Goal: Task Accomplishment & Management: Manage account settings

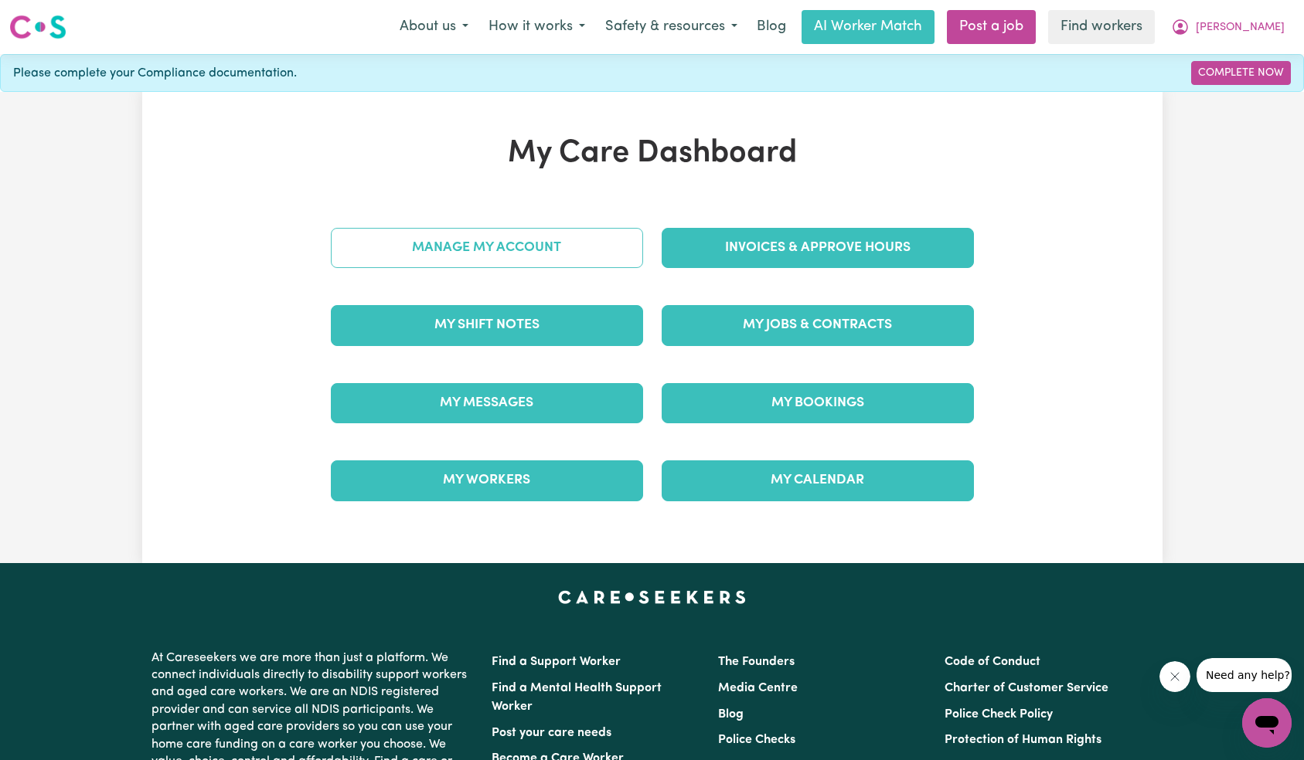
click at [544, 243] on link "Manage My Account" at bounding box center [487, 248] width 312 height 40
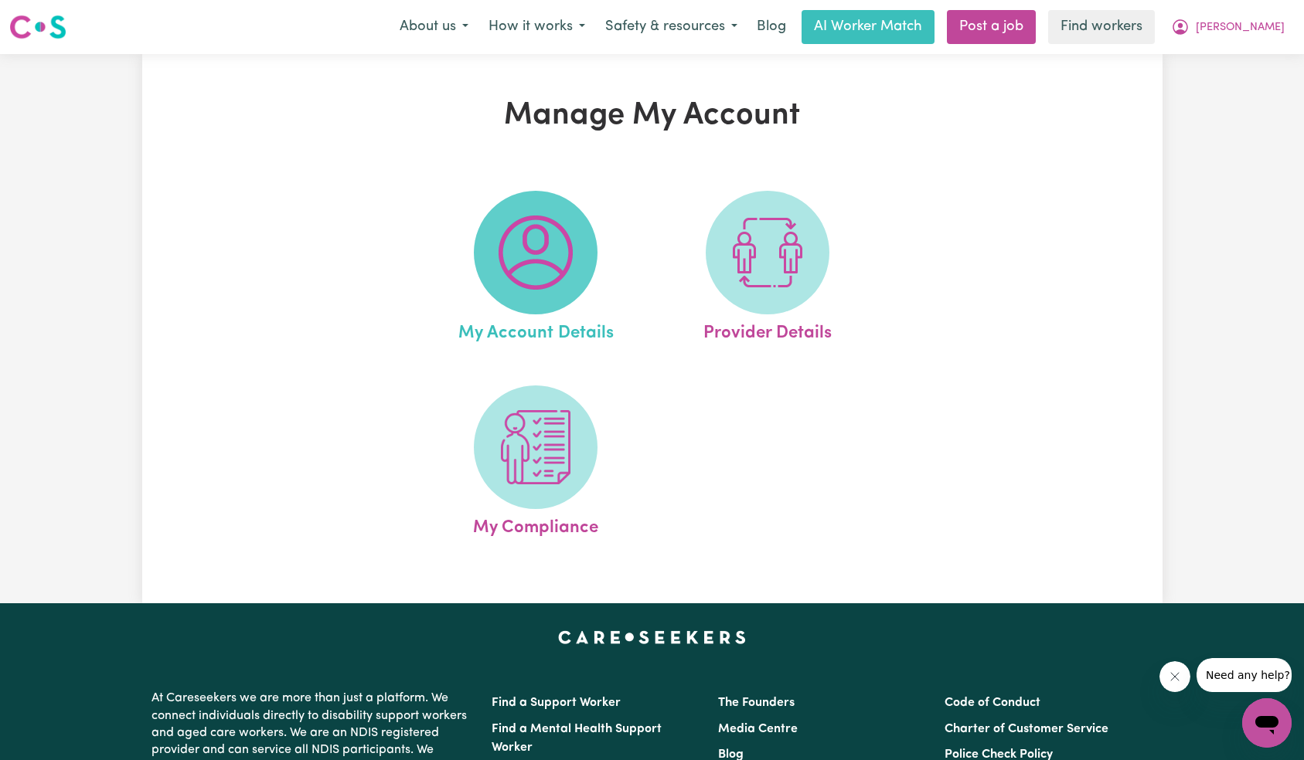
click at [556, 269] on img at bounding box center [535, 253] width 74 height 74
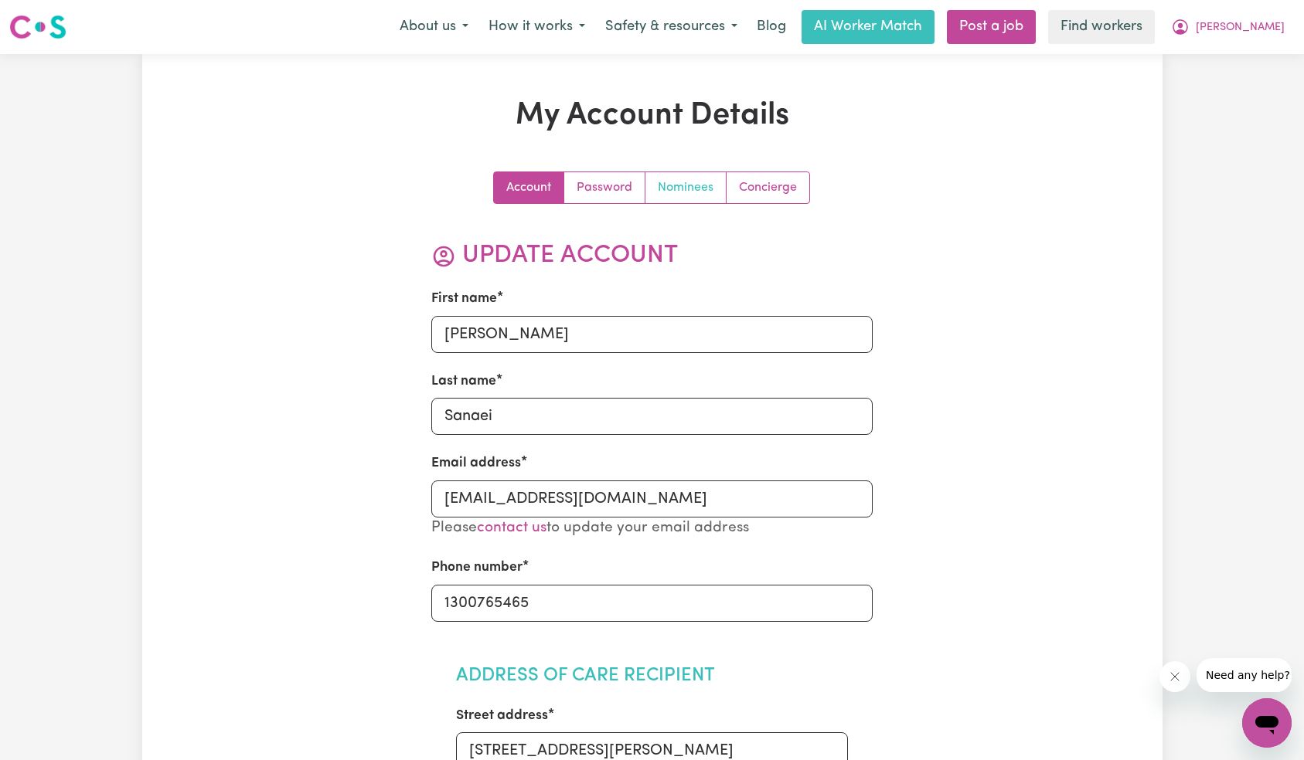
click at [680, 185] on link "Nominees" at bounding box center [685, 187] width 81 height 31
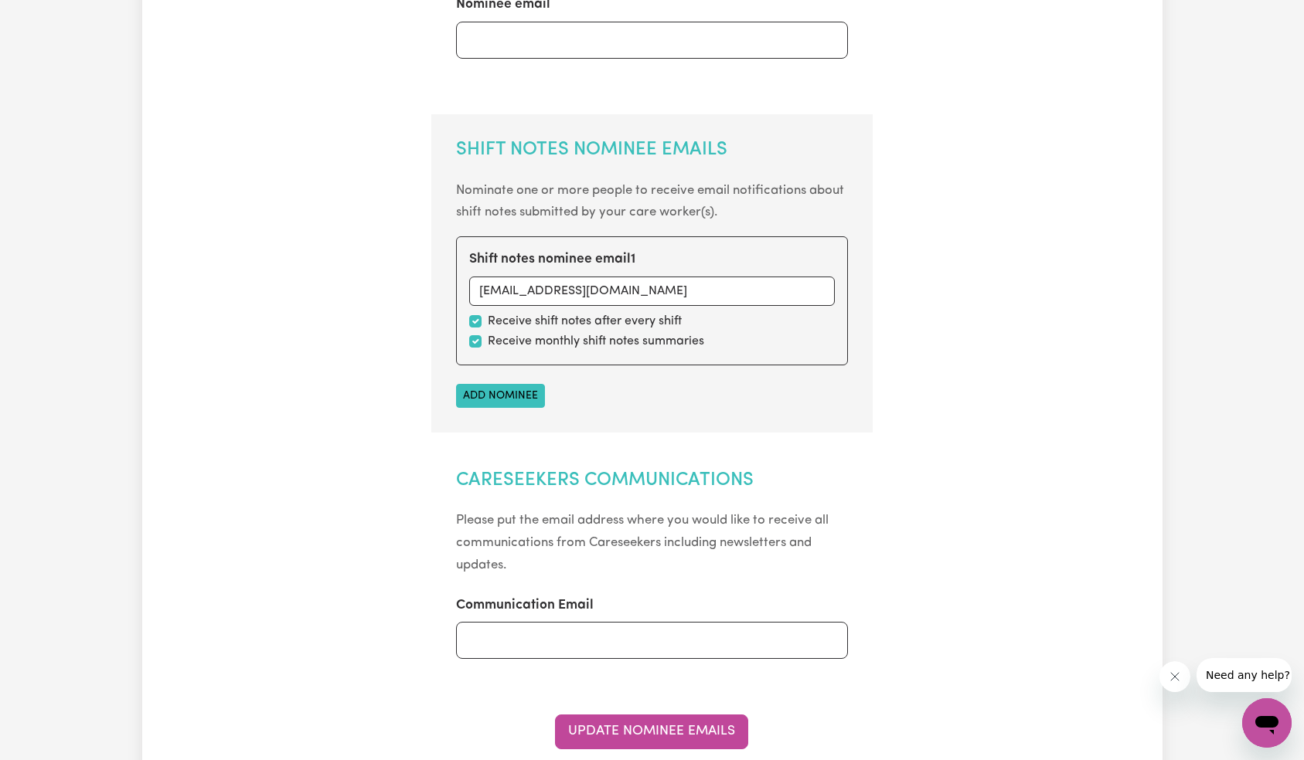
scroll to position [460, 0]
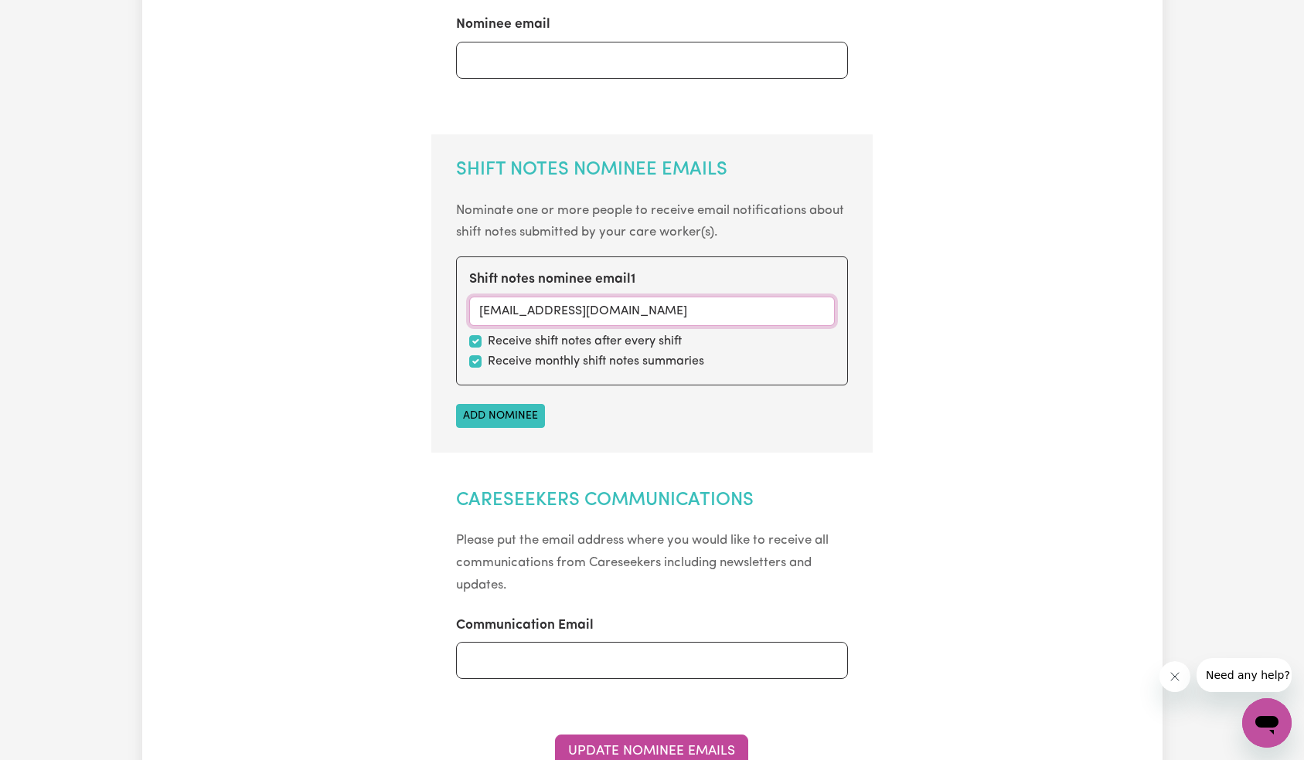
click at [661, 304] on input "[EMAIL_ADDRESS][DOMAIN_NAME]" at bounding box center [651, 311] width 365 height 29
click at [471, 356] on input "checkbox" at bounding box center [475, 361] width 12 height 12
checkbox input "false"
click at [474, 342] on input "checkbox" at bounding box center [475, 341] width 12 height 12
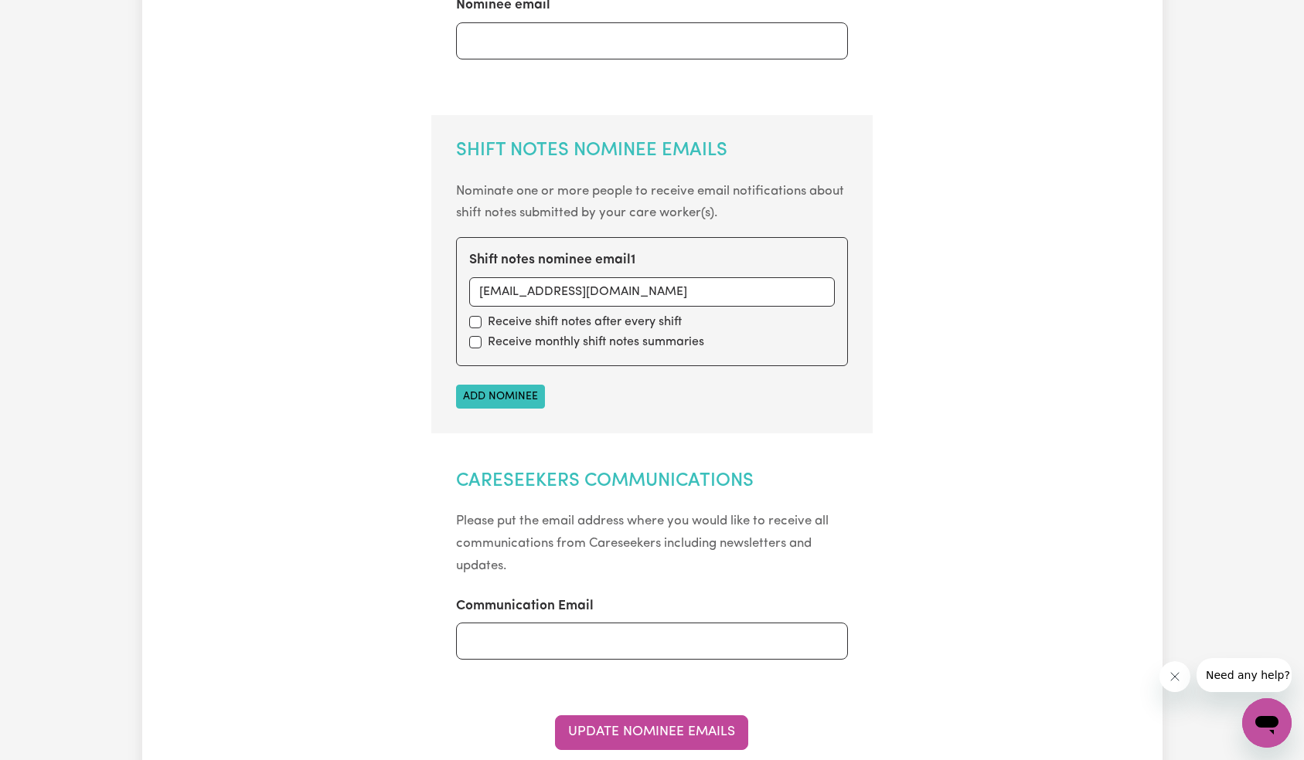
click at [874, 195] on div "Account Password Nominees Concierge Nominee Emails Invoice Nominee Email Nomina…" at bounding box center [651, 284] width 661 height 1185
click at [469, 322] on input "checkbox" at bounding box center [475, 322] width 12 height 12
checkbox input "true"
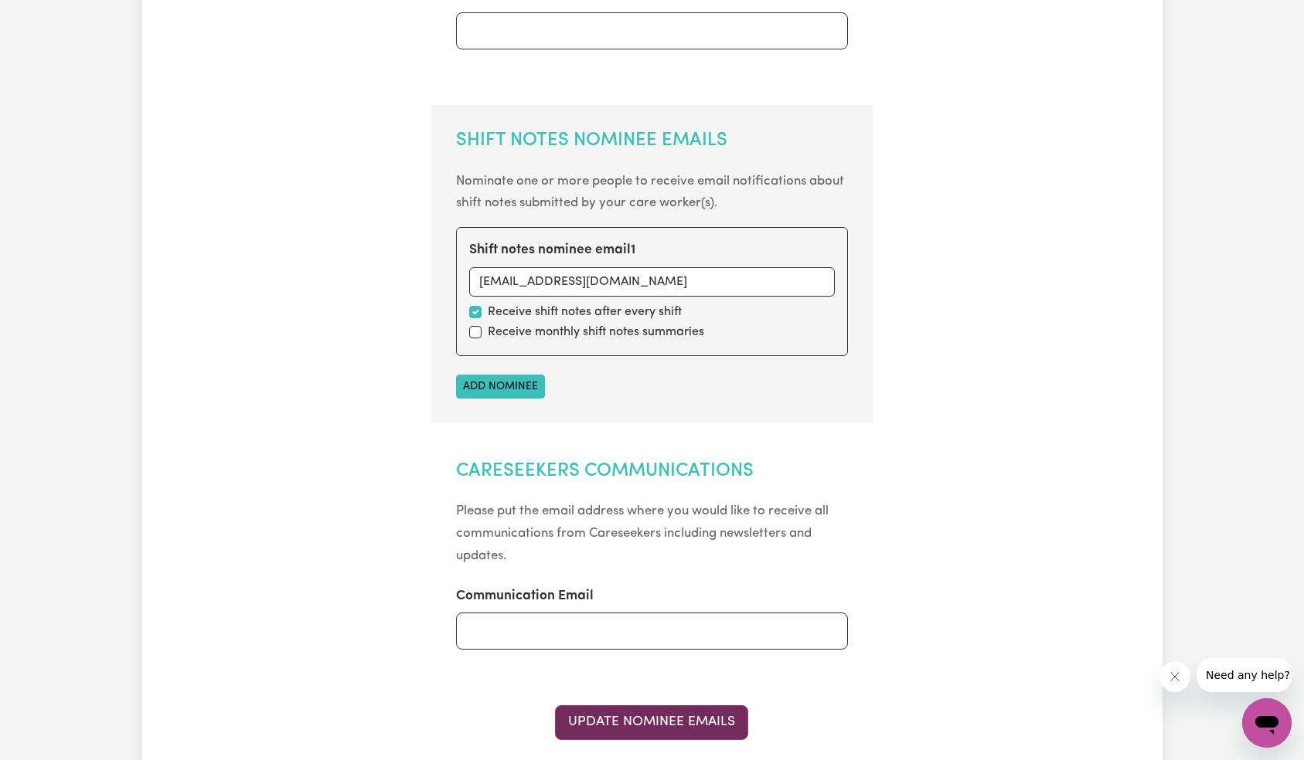
click at [660, 716] on button "Update Nominee Emails" at bounding box center [651, 722] width 193 height 34
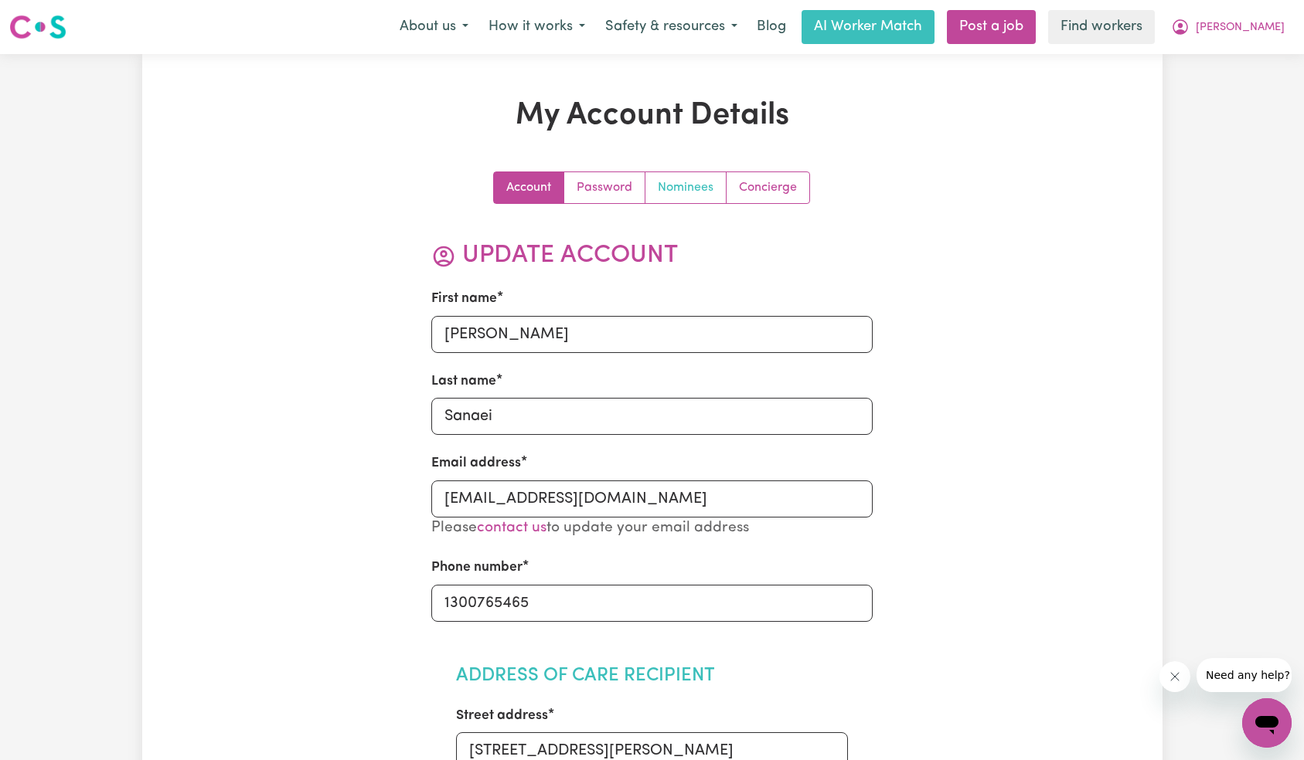
click at [676, 190] on link "Nominees" at bounding box center [685, 187] width 81 height 31
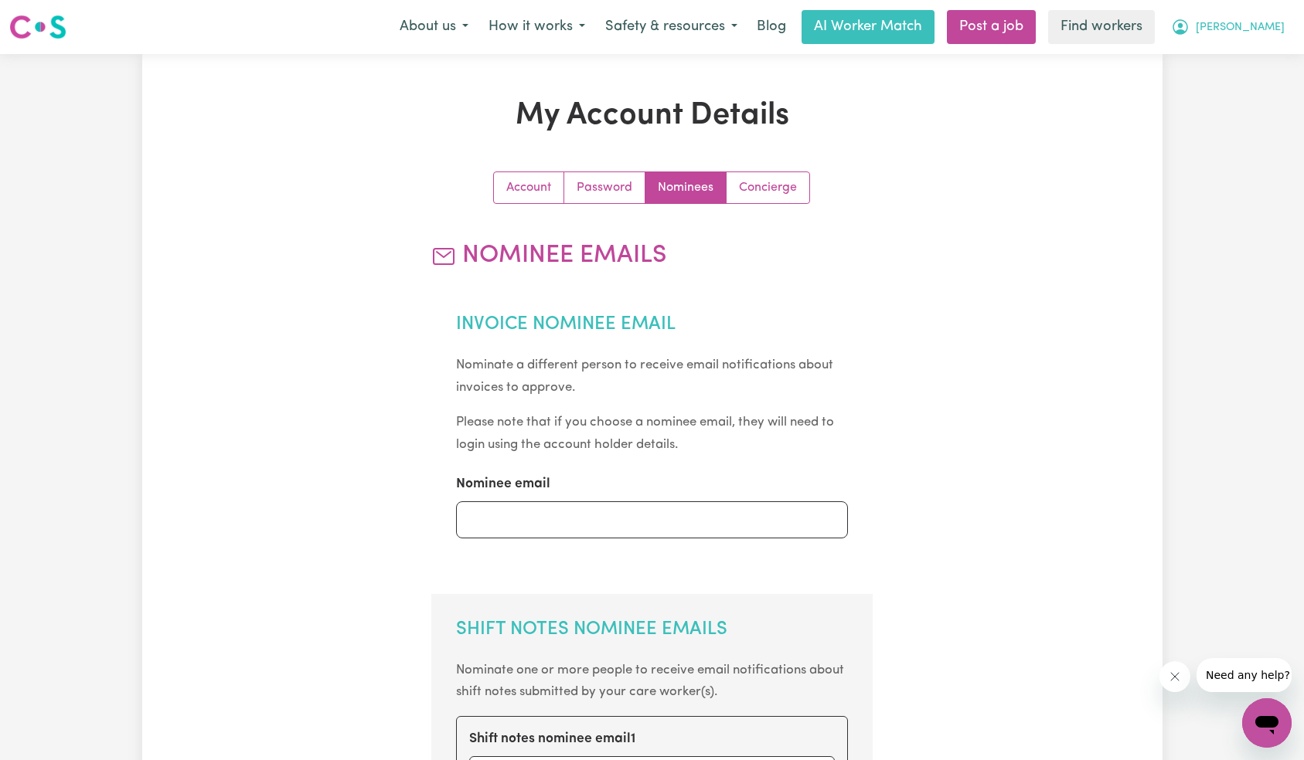
click at [1266, 19] on span "[PERSON_NAME]" at bounding box center [1239, 27] width 89 height 17
click at [1246, 97] on link "Logout" at bounding box center [1232, 88] width 122 height 29
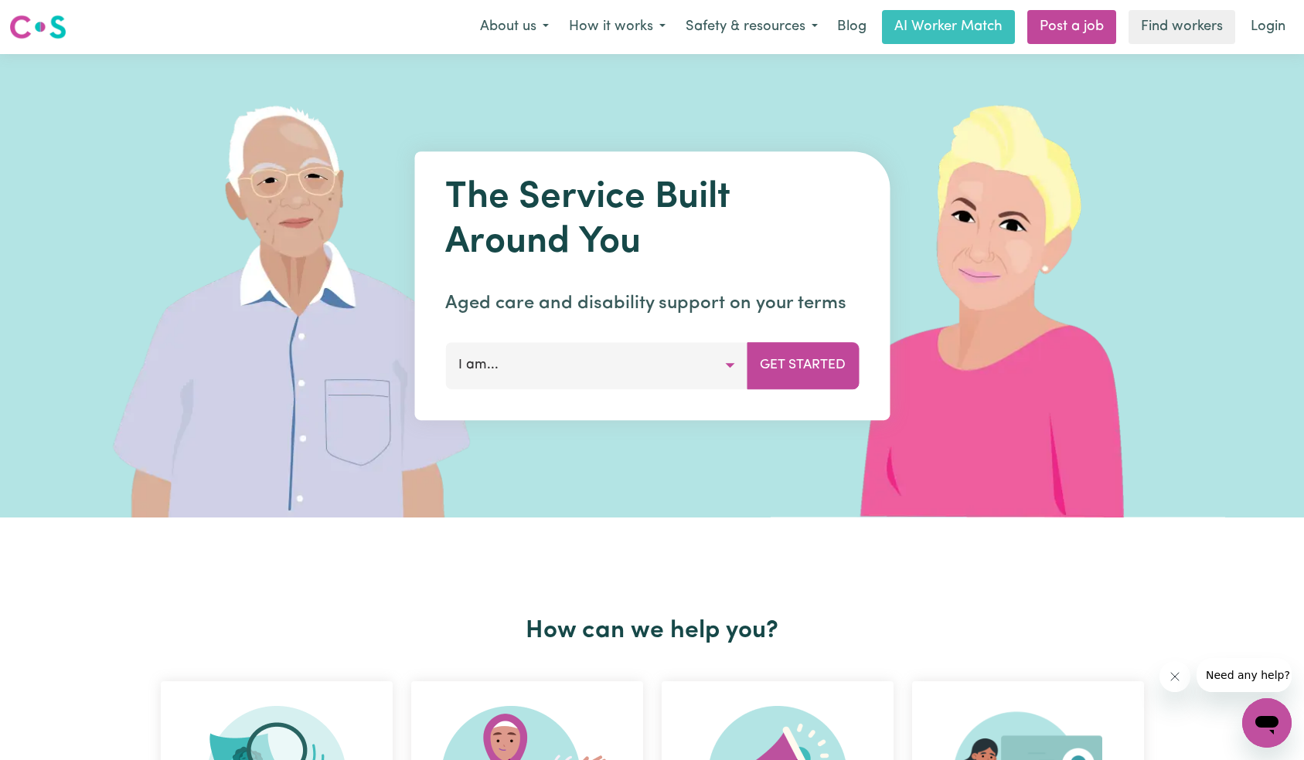
click at [1272, 18] on link "Login" at bounding box center [1267, 27] width 53 height 34
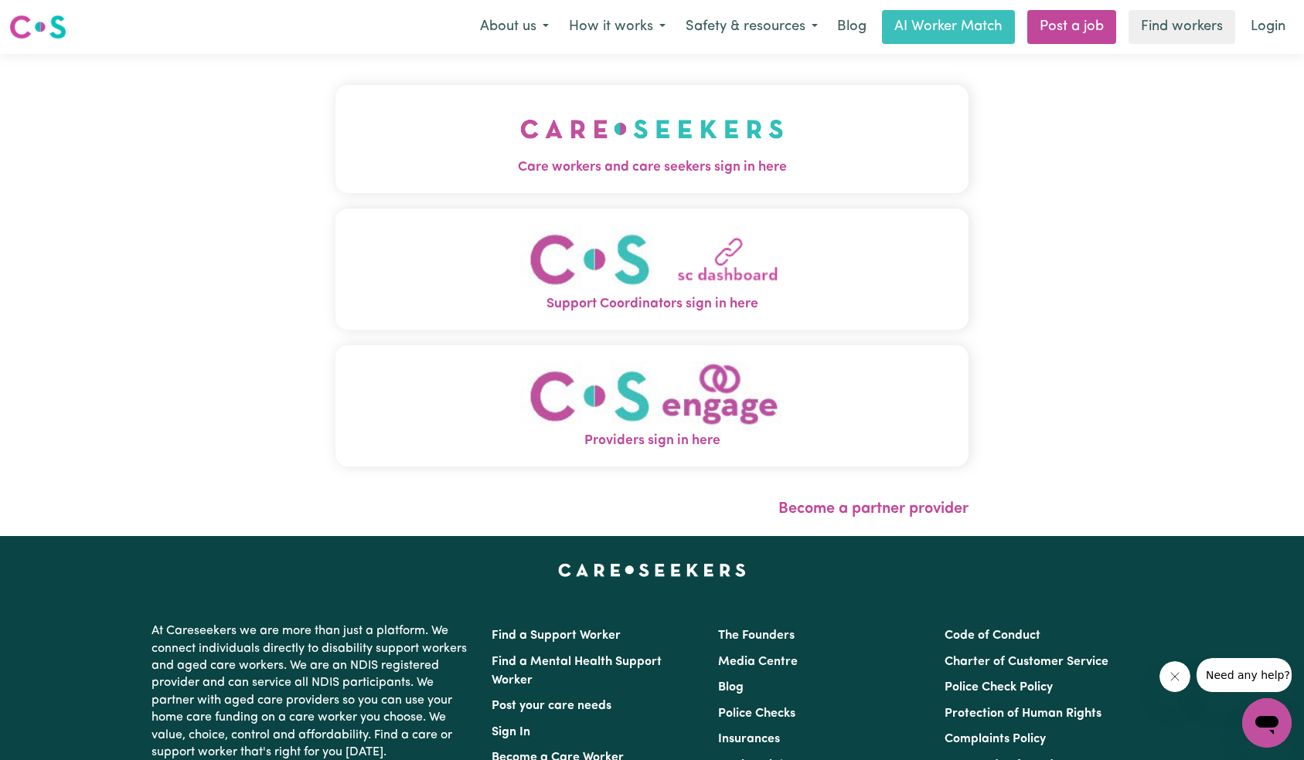
click at [546, 102] on button "Care workers and care seekers sign in here" at bounding box center [652, 139] width 634 height 108
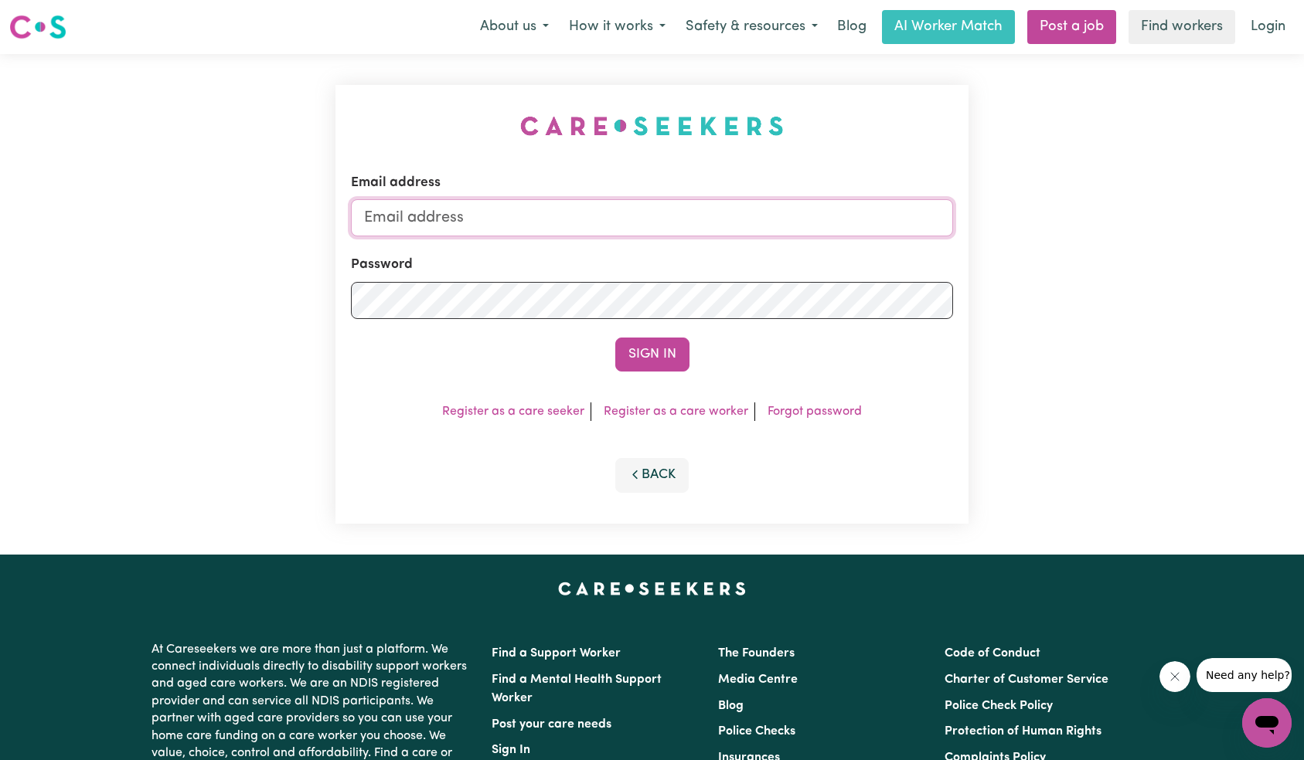
click at [717, 205] on input "Email address" at bounding box center [652, 217] width 603 height 37
paste input "[EMAIL_ADDRESS][DOMAIN_NAME]"
type input "[EMAIL_ADDRESS][DOMAIN_NAME]"
click at [658, 353] on button "Sign In" at bounding box center [652, 355] width 74 height 34
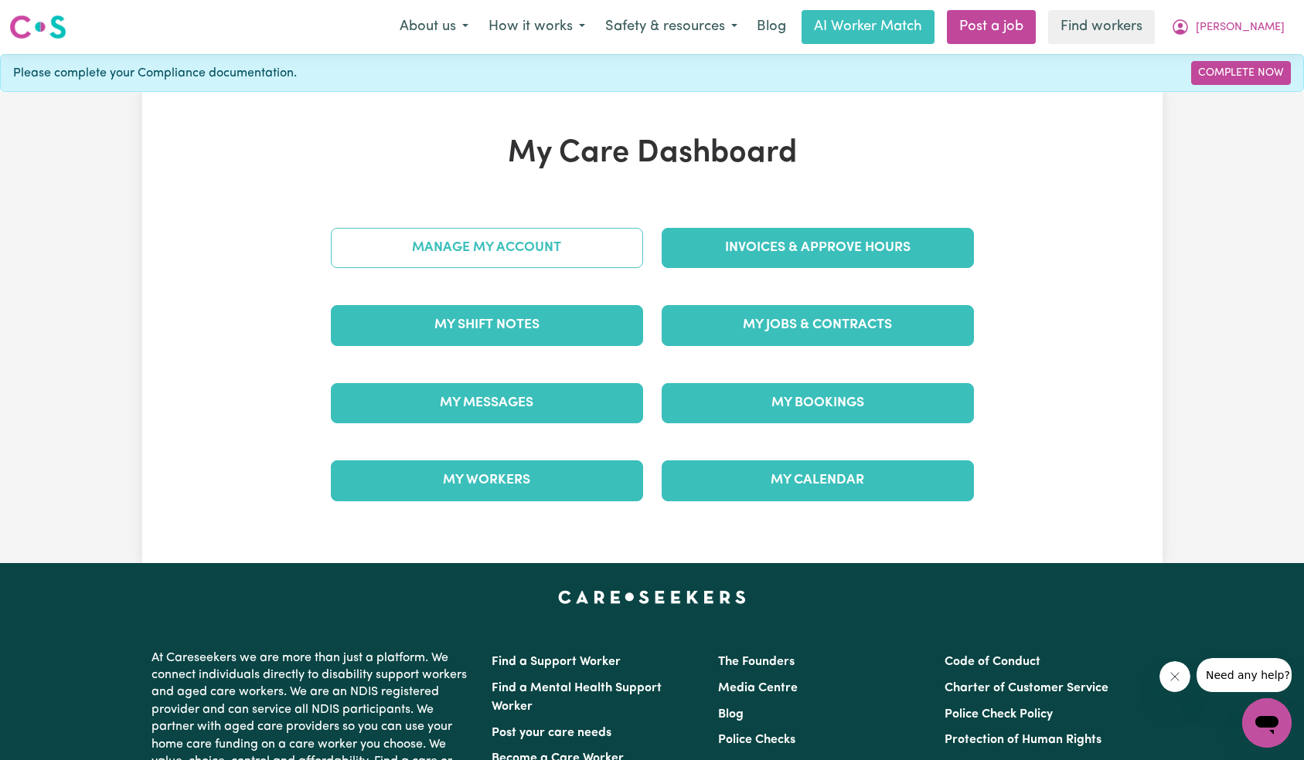
click at [581, 256] on link "Manage My Account" at bounding box center [487, 248] width 312 height 40
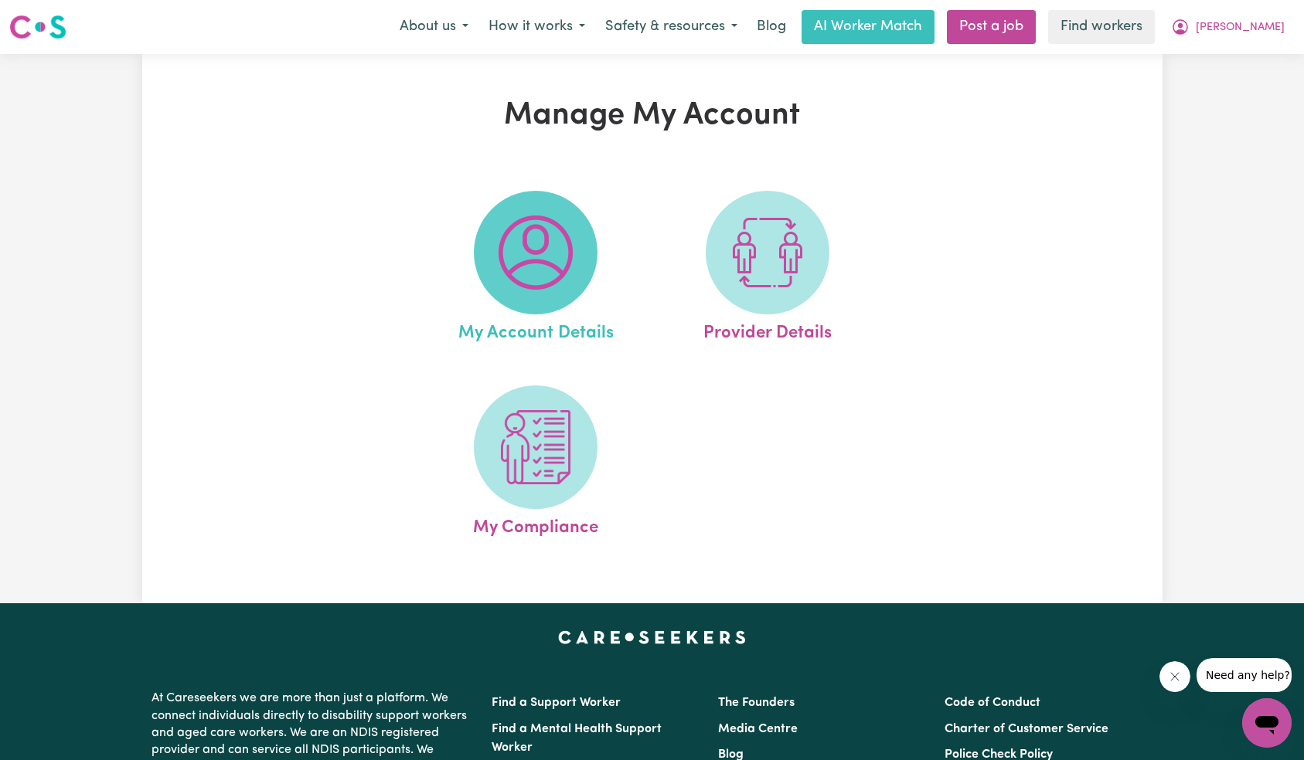
click at [551, 274] on img at bounding box center [535, 253] width 74 height 74
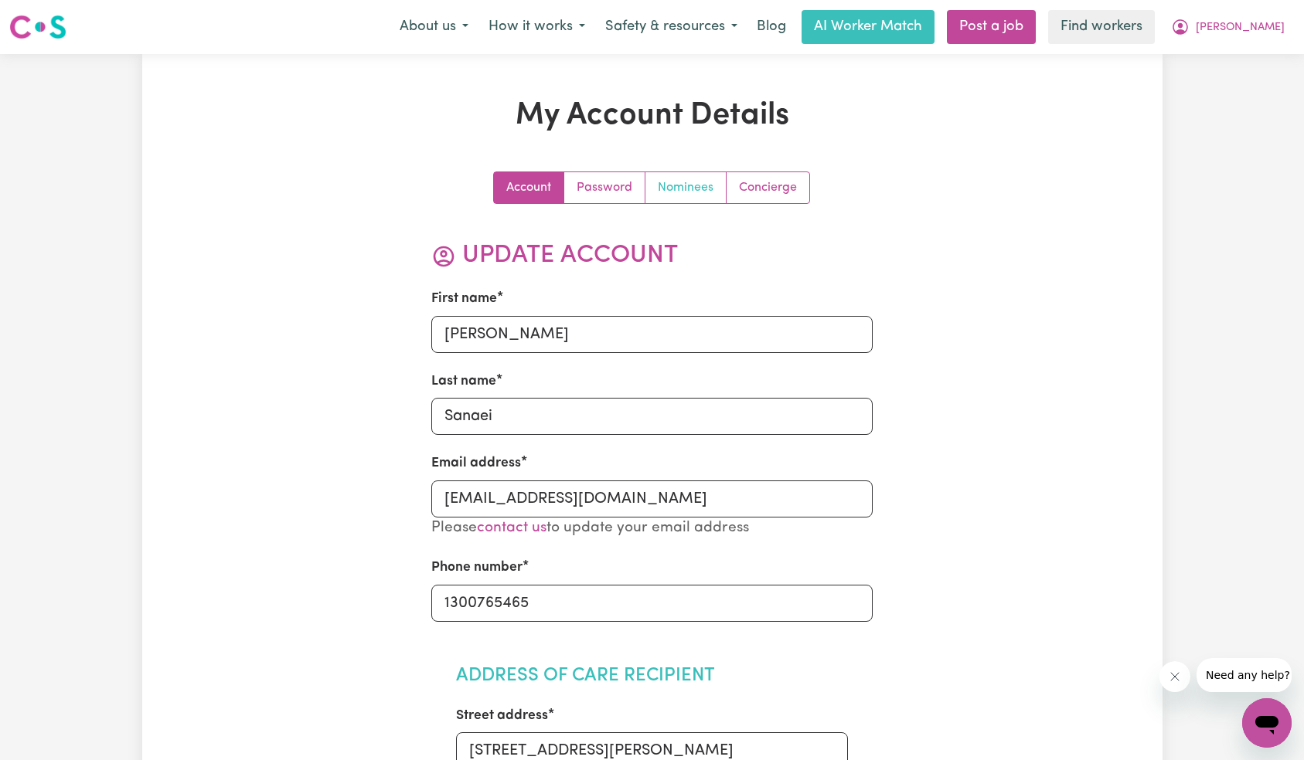
click at [680, 189] on link "Nominees" at bounding box center [685, 187] width 81 height 31
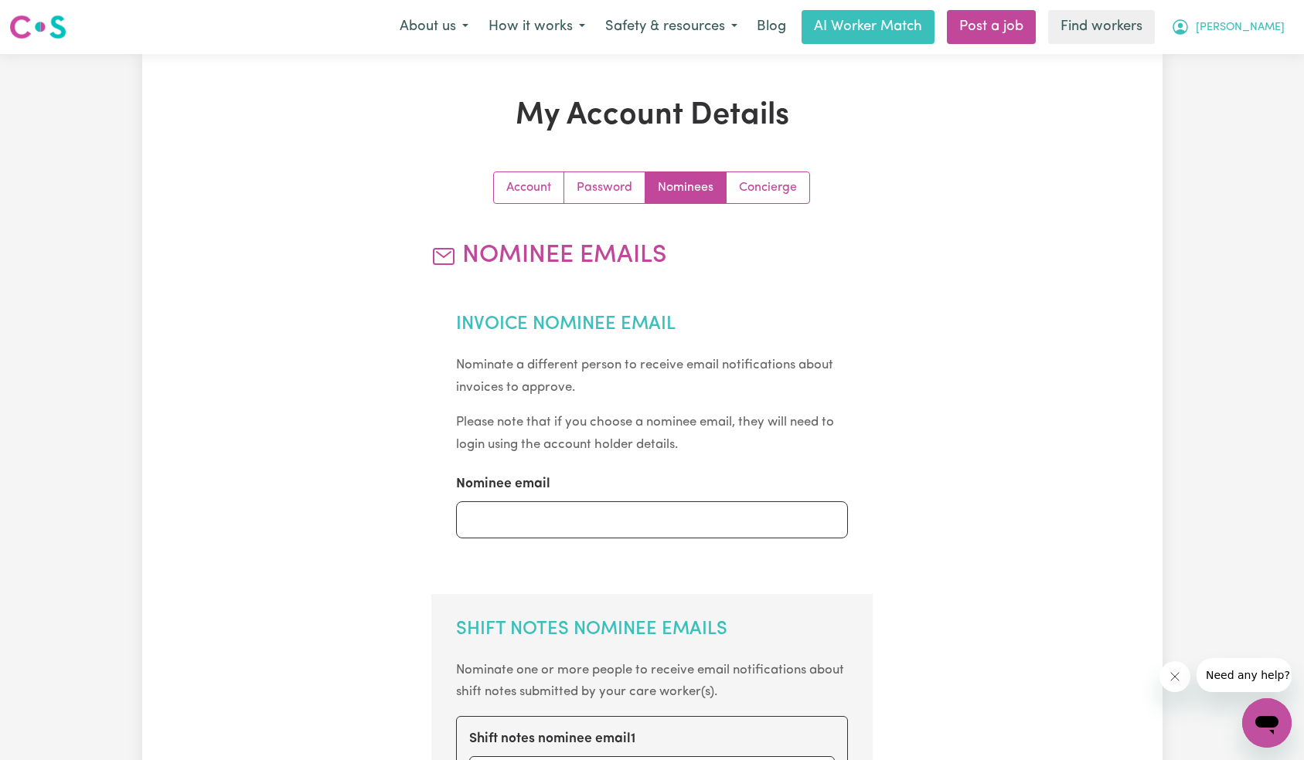
click at [1265, 26] on span "[PERSON_NAME]" at bounding box center [1239, 27] width 89 height 17
click at [1249, 93] on link "Logout" at bounding box center [1232, 88] width 122 height 29
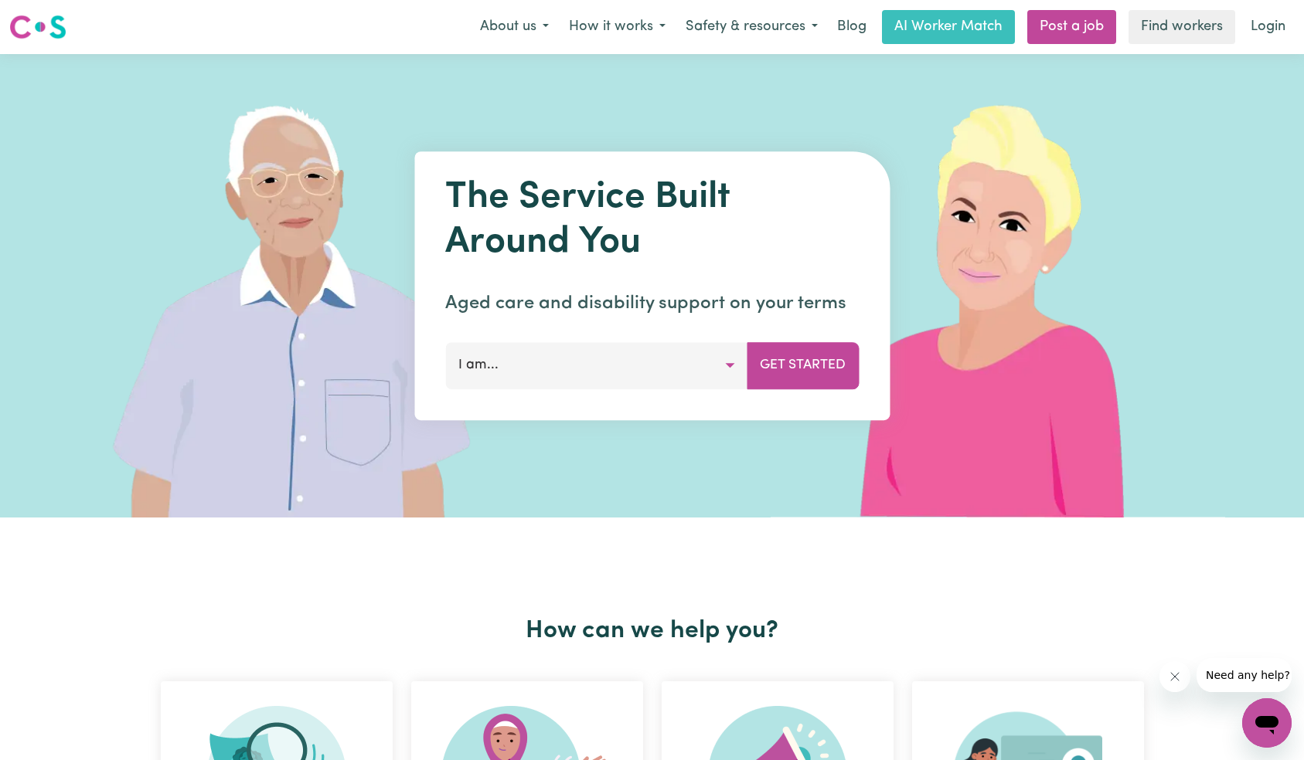
click at [1265, 30] on link "Login" at bounding box center [1267, 27] width 53 height 34
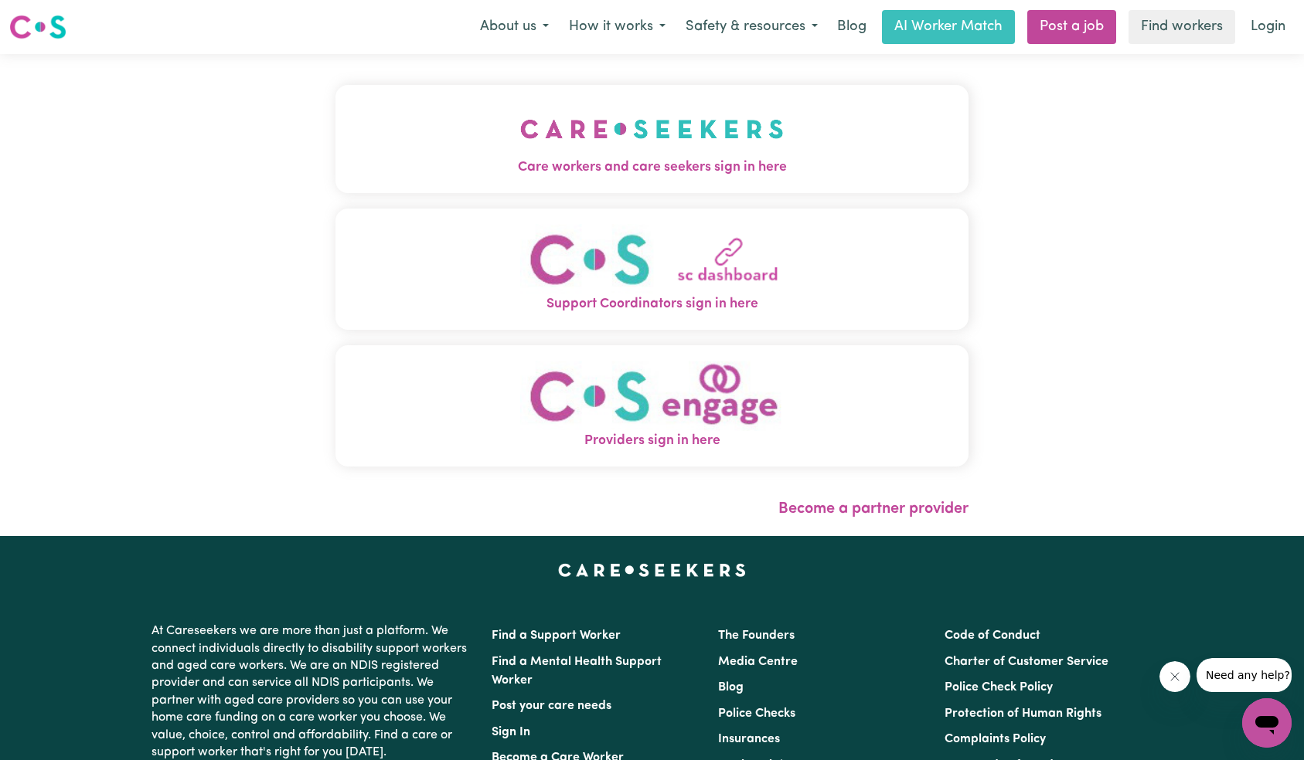
click at [427, 139] on button "Care workers and care seekers sign in here" at bounding box center [652, 139] width 634 height 108
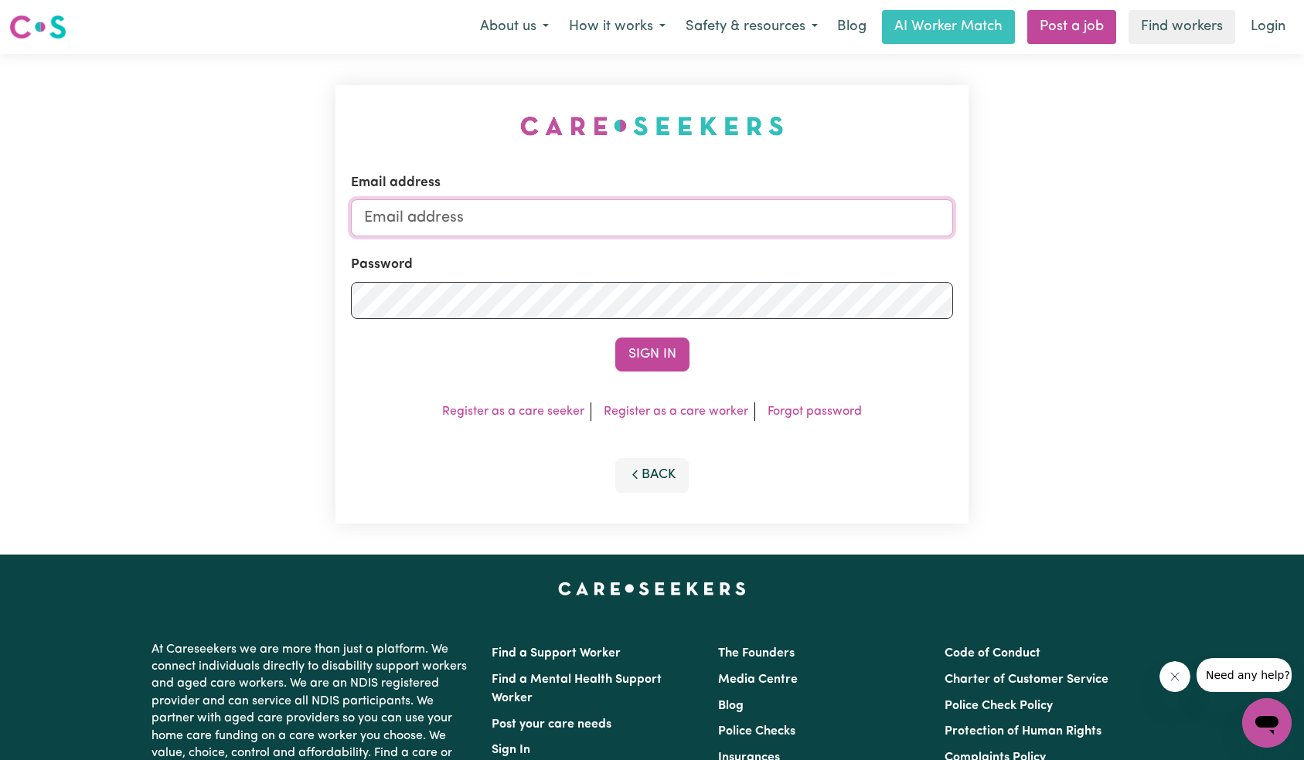
click at [626, 212] on input "Email address" at bounding box center [652, 217] width 603 height 37
paste input "[EMAIL_ADDRESS][DOMAIN_NAME]"
type input "[EMAIL_ADDRESS][DOMAIN_NAME]"
click at [653, 376] on div "Email address [EMAIL_ADDRESS][DOMAIN_NAME] Password Sign In Register as a care …" at bounding box center [652, 304] width 634 height 439
click at [652, 355] on button "Sign In" at bounding box center [652, 355] width 74 height 34
